Goal: Check status: Check status

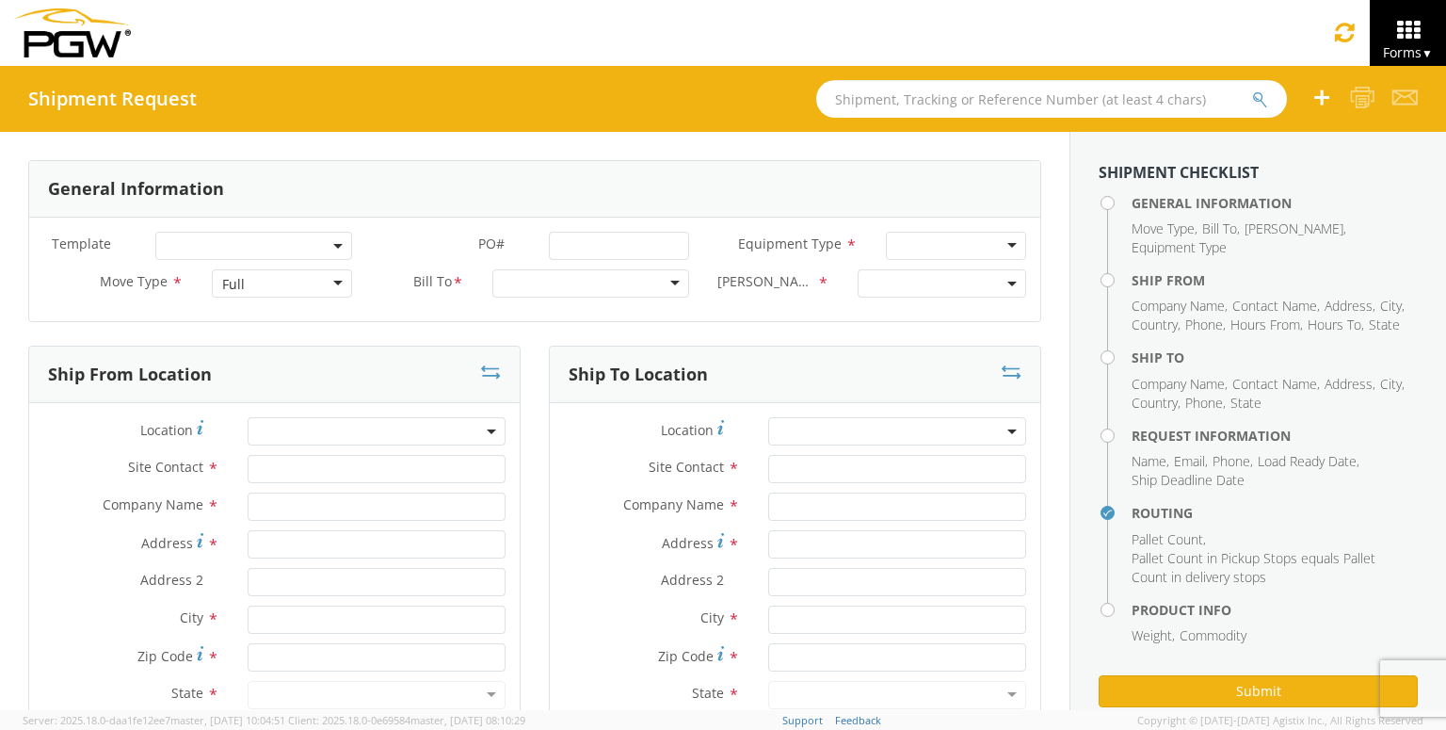
click at [1197, 91] on input "text" at bounding box center [1051, 99] width 471 height 38
paste input "56700967"
click at [1252, 89] on button "submit" at bounding box center [1260, 100] width 16 height 23
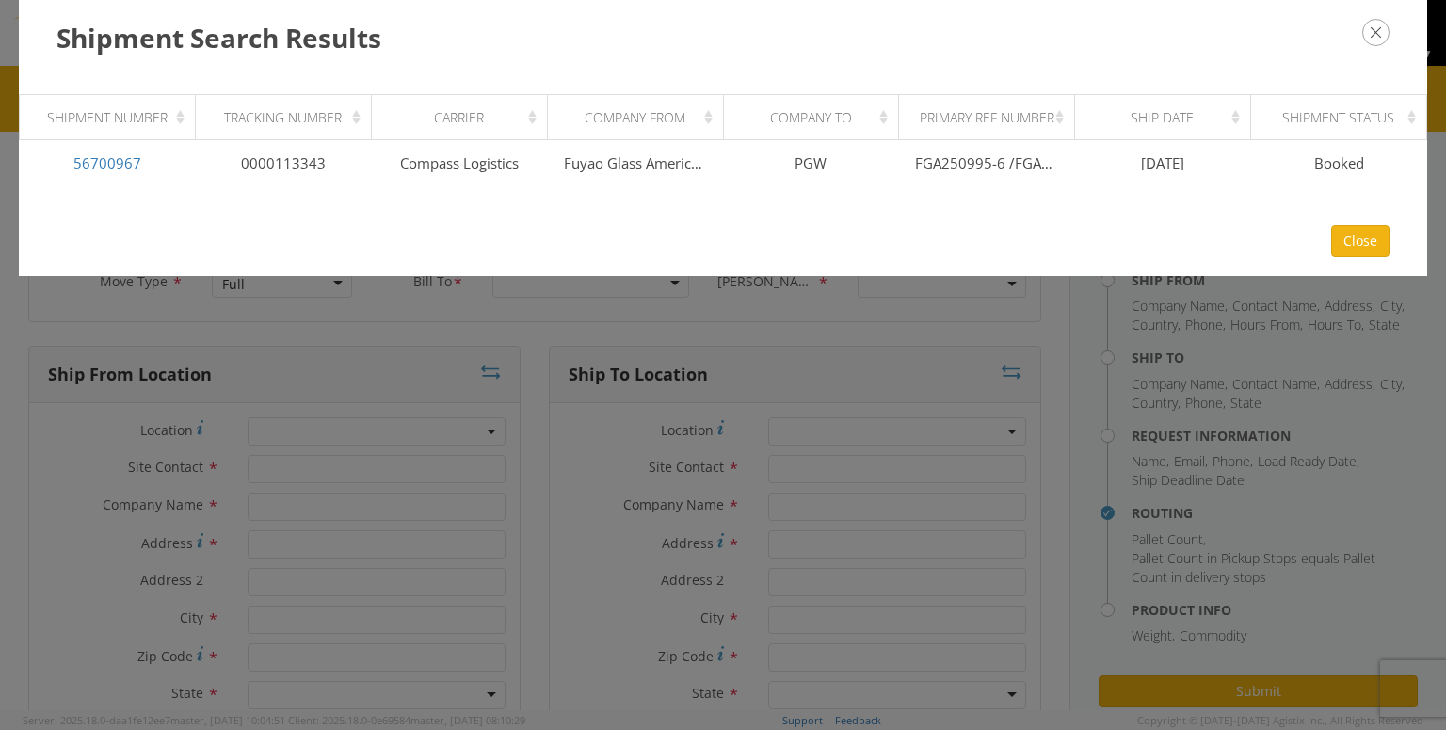
click at [1099, 352] on div "Shipment Search Results Loading, please wait Shipment Number Tracking Number Ca…" at bounding box center [723, 365] width 1446 height 730
click at [1368, 32] on icon "button" at bounding box center [1375, 32] width 27 height 27
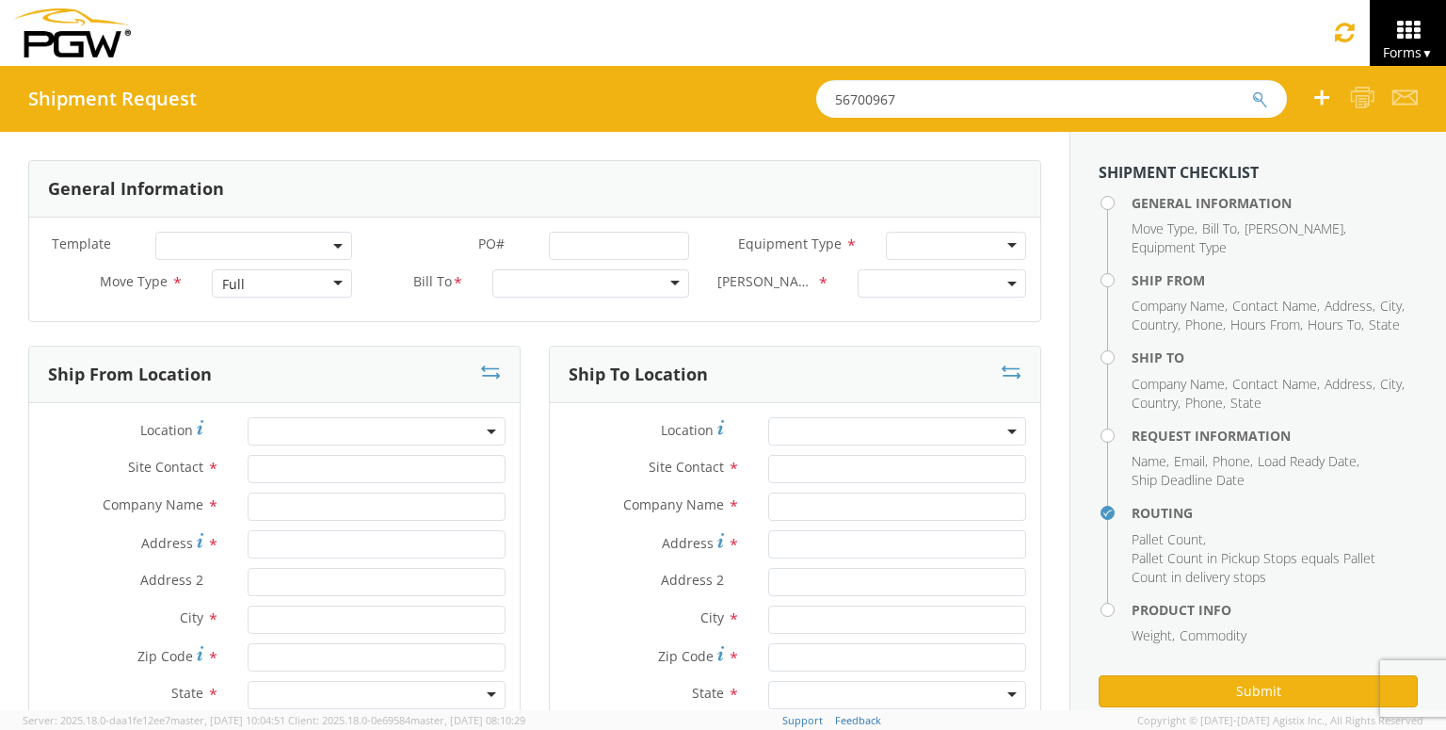
click at [1095, 89] on input "56700967" at bounding box center [1051, 99] width 471 height 38
drag, startPoint x: 1081, startPoint y: 89, endPoint x: 508, endPoint y: 68, distance: 572.9
click at [513, 68] on div "Shipment Request 56700967" at bounding box center [723, 99] width 1446 height 66
paste input "85"
click at [1252, 89] on button "submit" at bounding box center [1260, 100] width 16 height 23
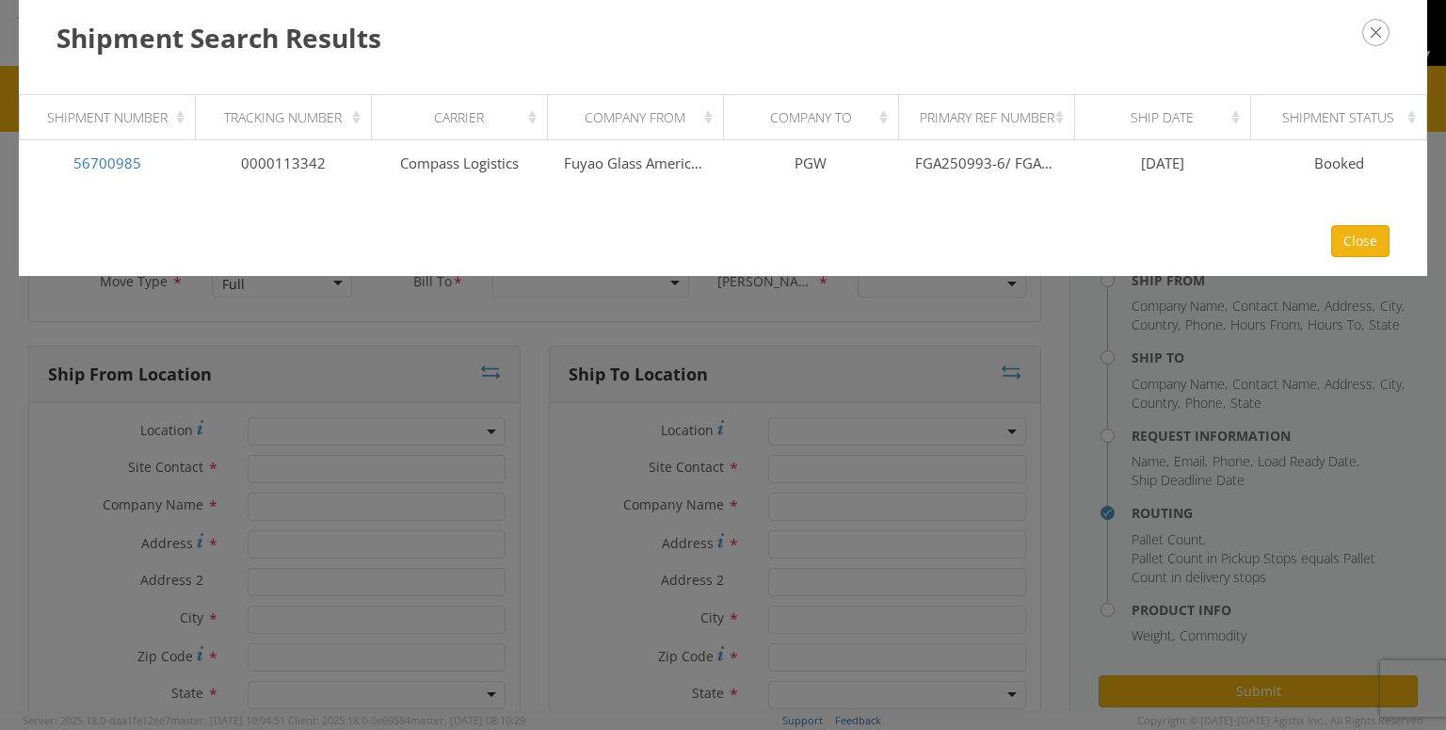
click at [958, 405] on div "Shipment Search Results Loading, please wait Shipment Number Tracking Number Ca…" at bounding box center [723, 365] width 1446 height 730
drag, startPoint x: 1384, startPoint y: 40, endPoint x: 1265, endPoint y: 59, distance: 120.3
click at [1383, 40] on icon "button" at bounding box center [1375, 32] width 27 height 27
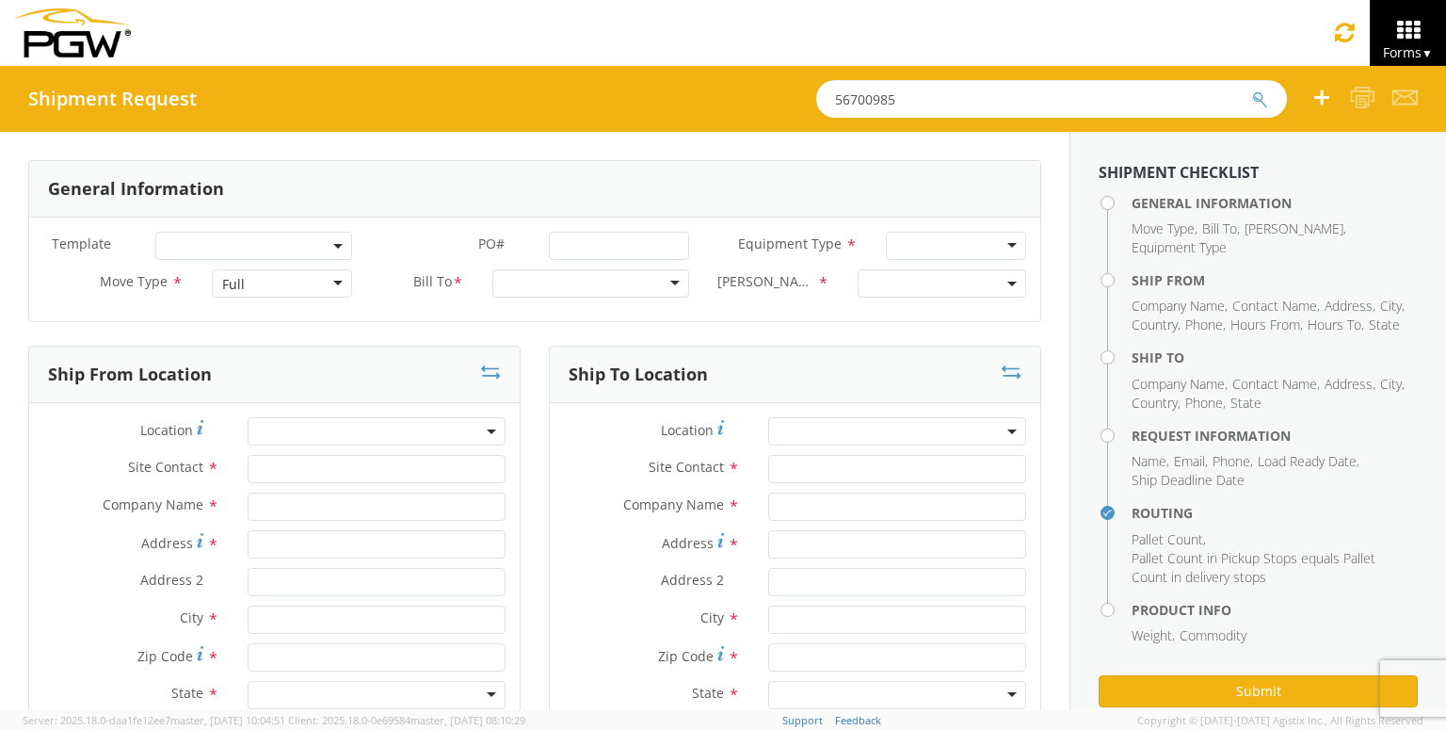
drag, startPoint x: 990, startPoint y: 90, endPoint x: 250, endPoint y: 72, distance: 740.3
click at [309, 70] on div "Shipment Request 56700985" at bounding box center [723, 99] width 1446 height 66
paste input "1006"
type input "56701006"
click at [1252, 89] on button "submit" at bounding box center [1260, 100] width 16 height 23
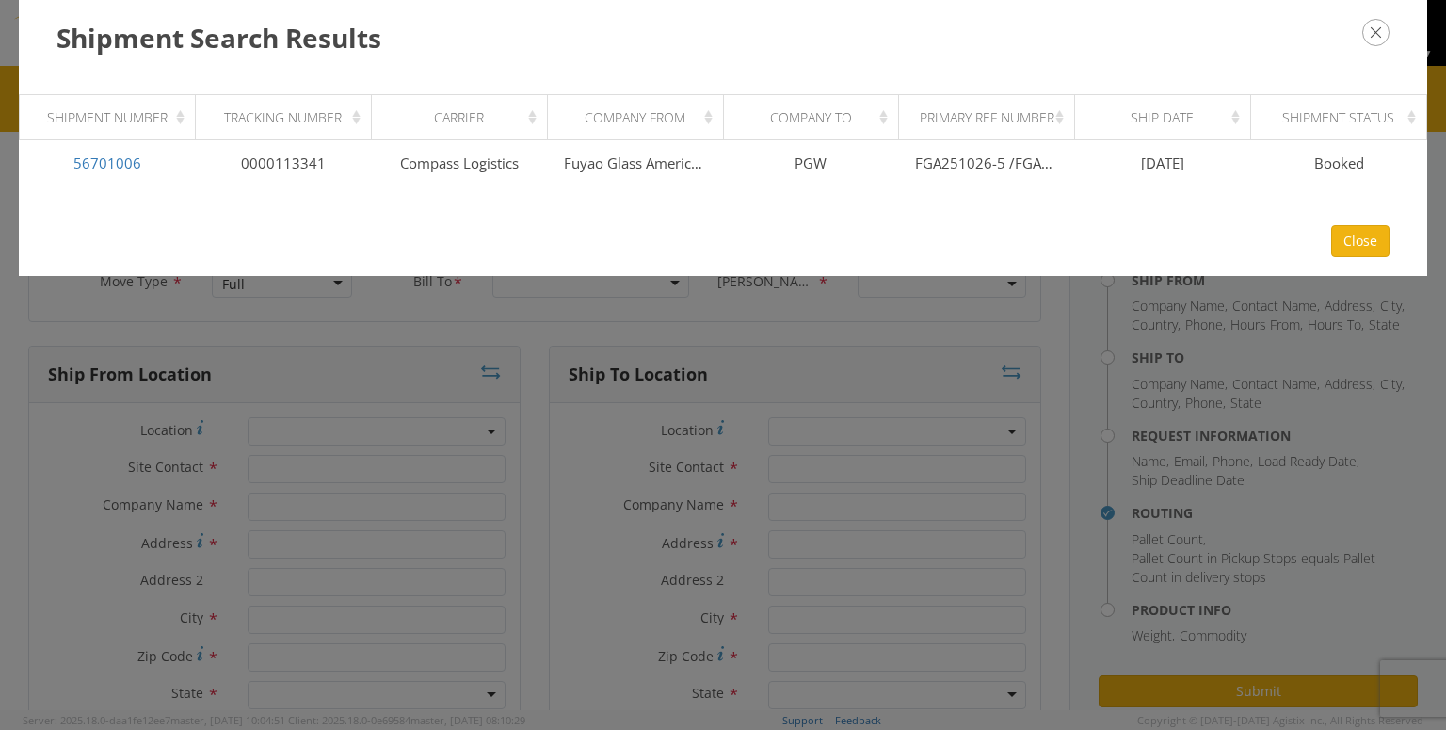
click at [1373, 27] on icon "button" at bounding box center [1375, 32] width 27 height 27
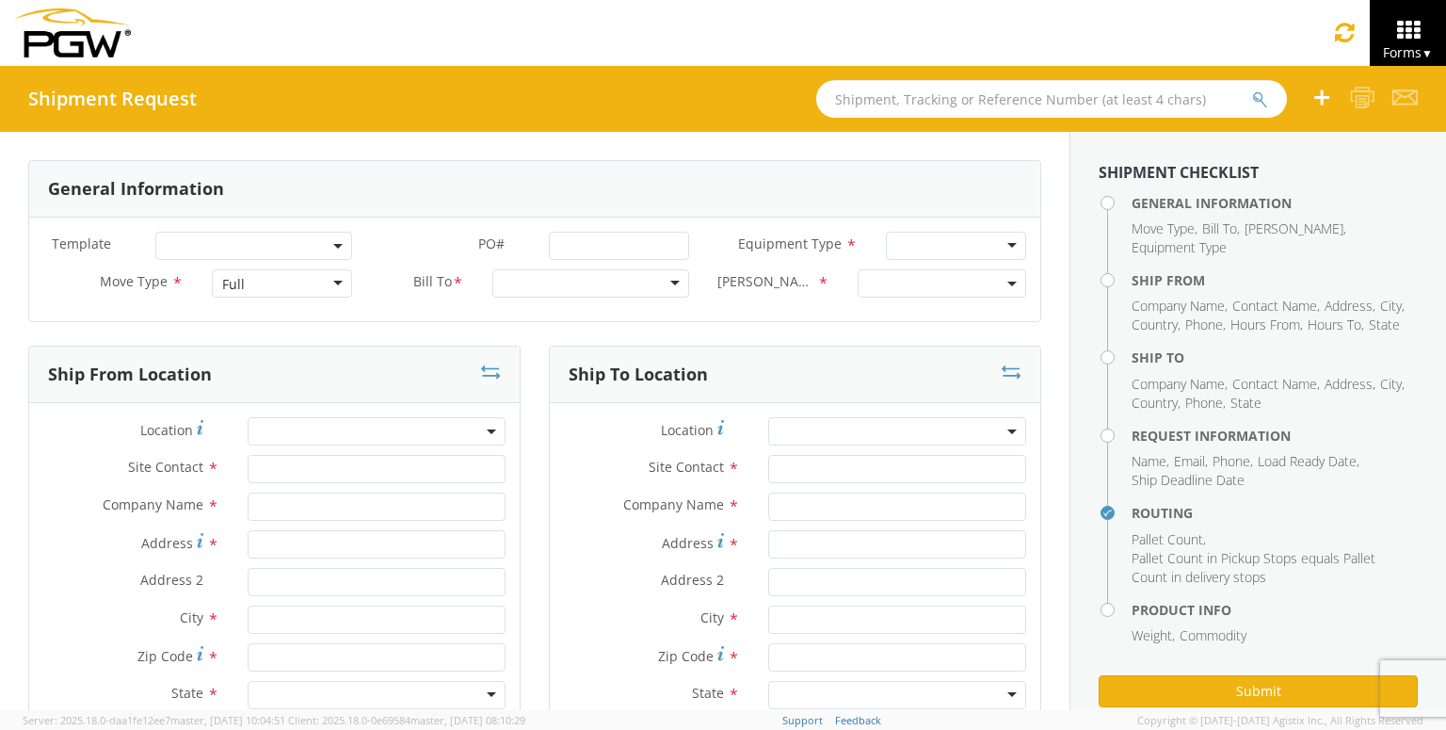
click at [1092, 93] on input "text" at bounding box center [1051, 99] width 471 height 38
paste input "56701032"
type input "56701032"
click at [1252, 89] on button "submit" at bounding box center [1260, 100] width 16 height 23
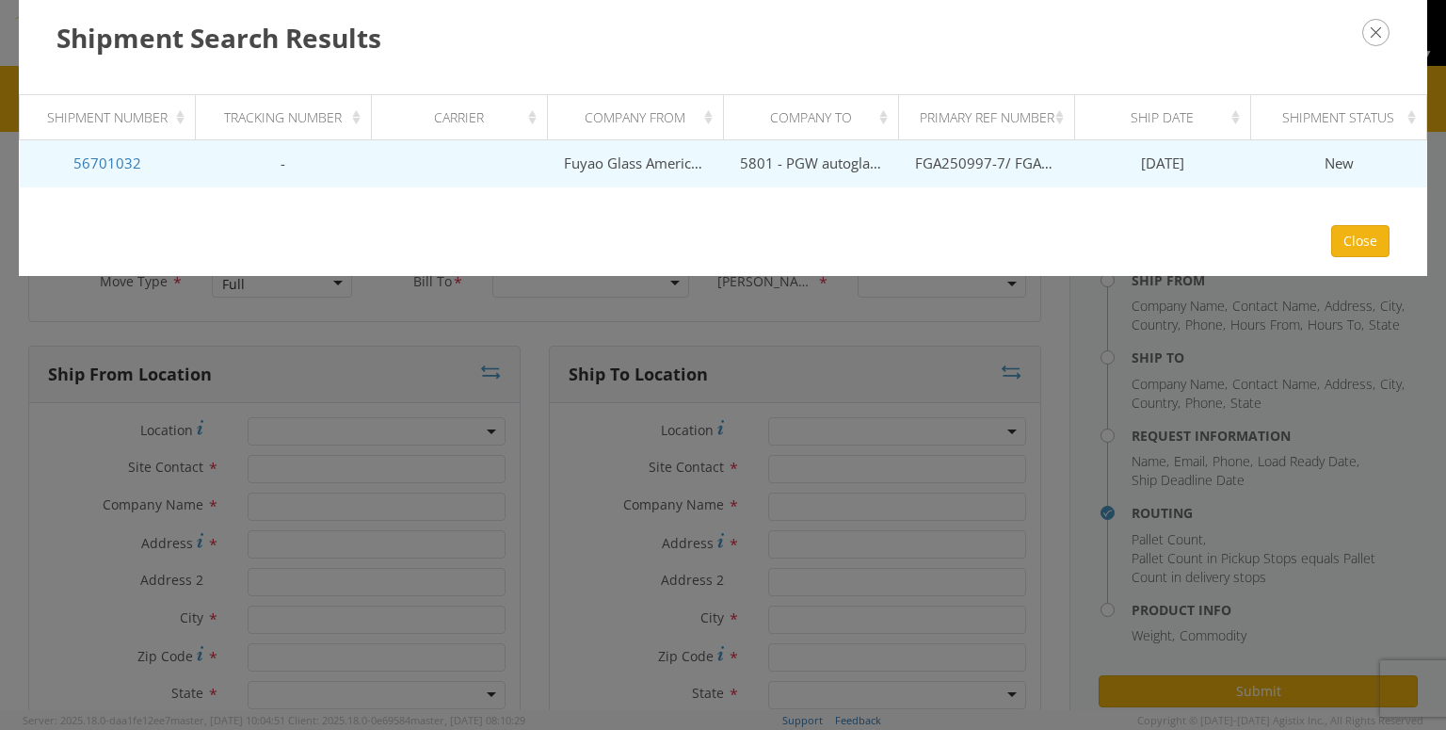
click at [1183, 171] on span "[DATE]" at bounding box center [1162, 162] width 43 height 19
click at [1149, 158] on span "[DATE]" at bounding box center [1162, 162] width 43 height 19
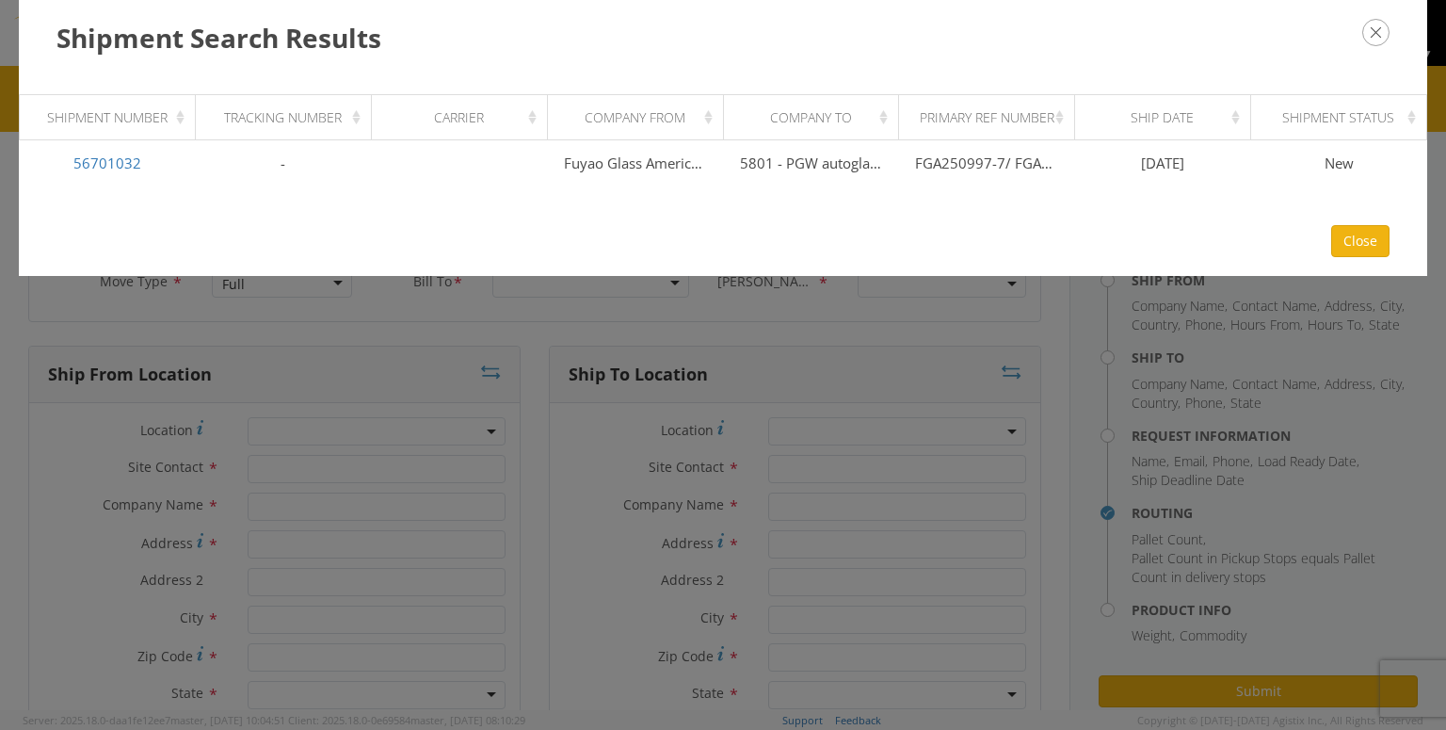
click at [1103, 284] on div "Shipment Search Results Loading, please wait Shipment Number Tracking Number Ca…" at bounding box center [723, 365] width 1446 height 730
click at [1375, 35] on icon "button" at bounding box center [1375, 32] width 27 height 27
